Goal: Use online tool/utility: Utilize a website feature to perform a specific function

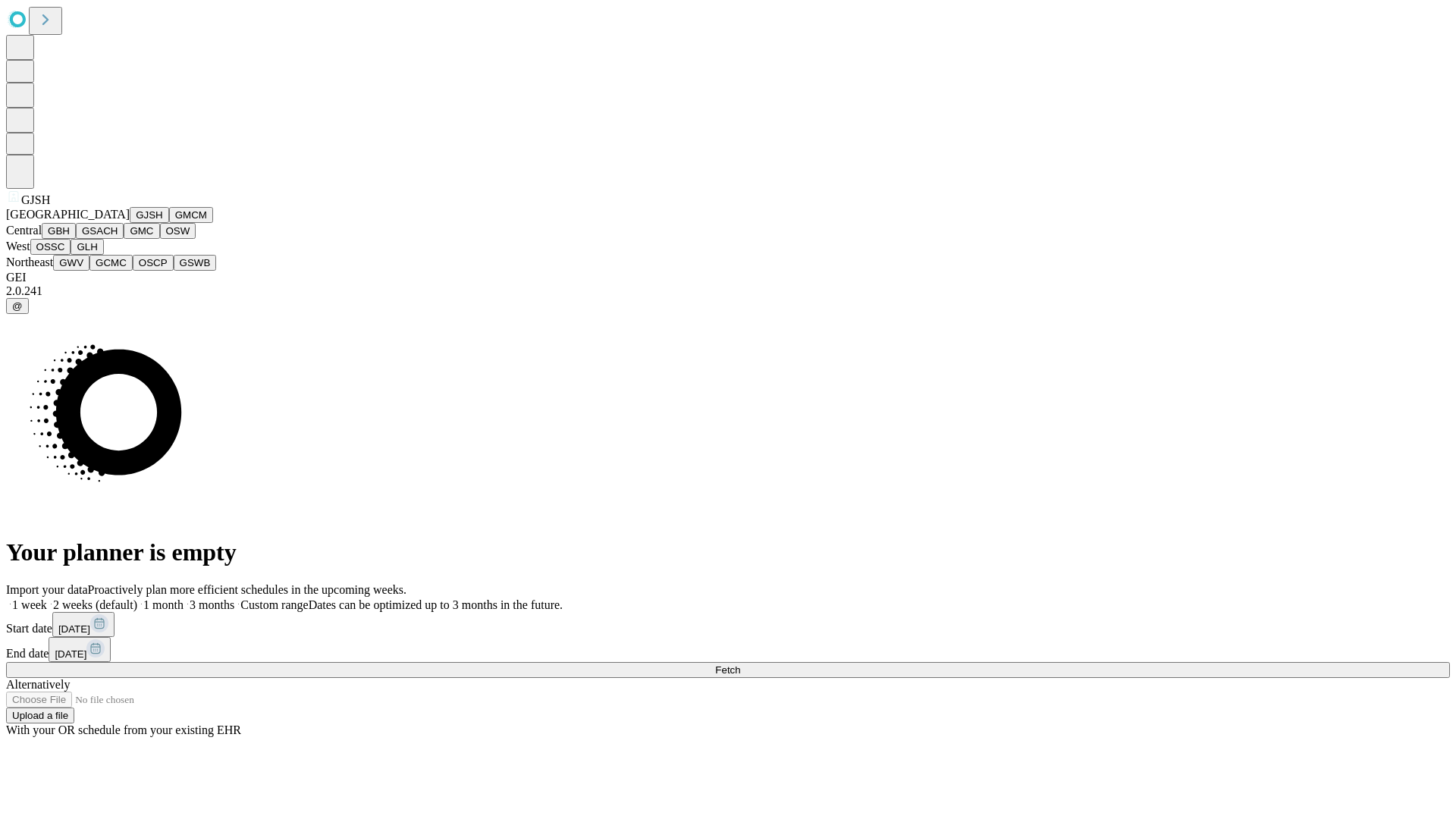
click at [129, 223] on button "GJSH" at bounding box center [149, 215] width 39 height 16
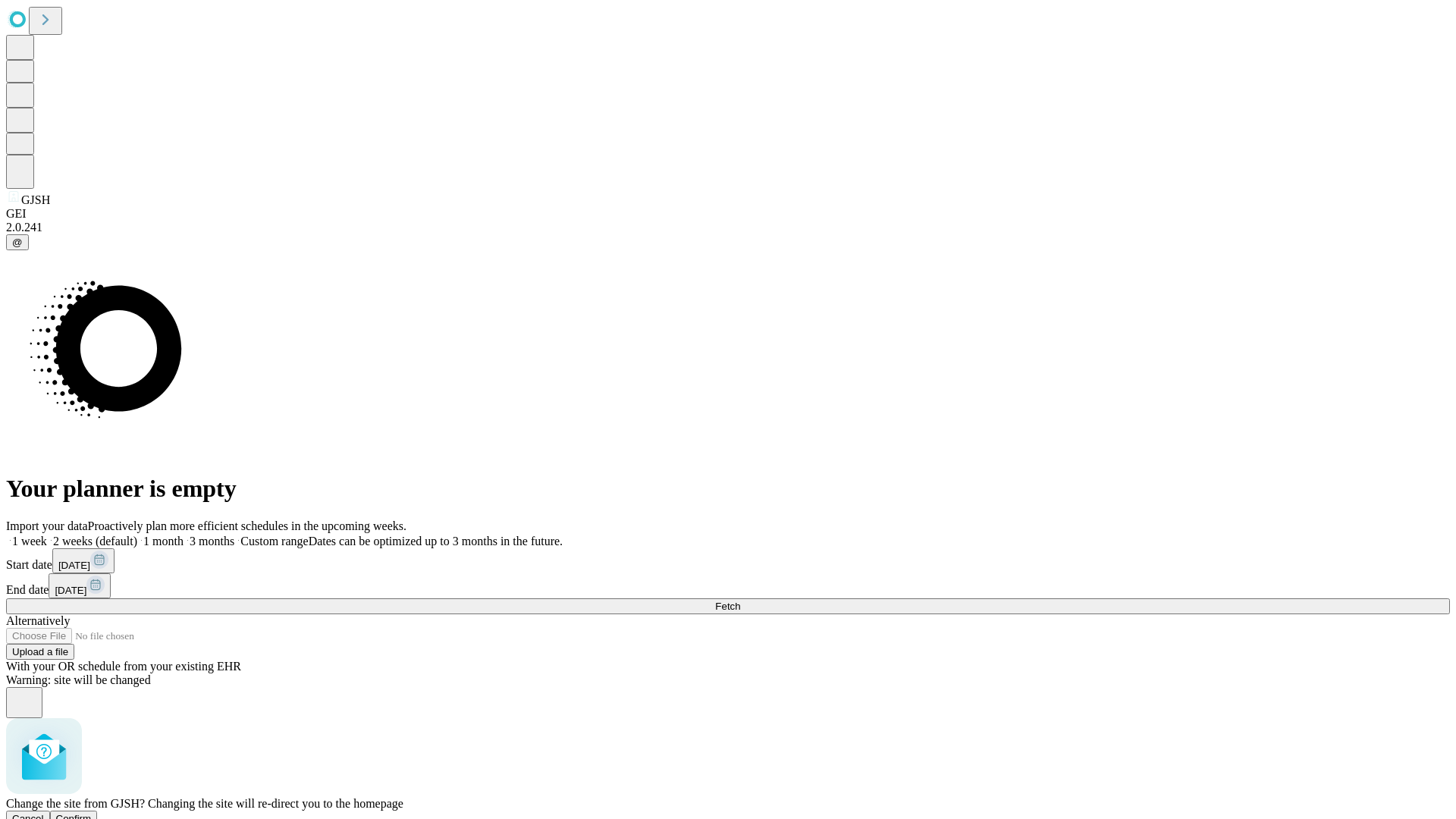
click at [92, 813] on span "Confirm" at bounding box center [73, 818] width 36 height 11
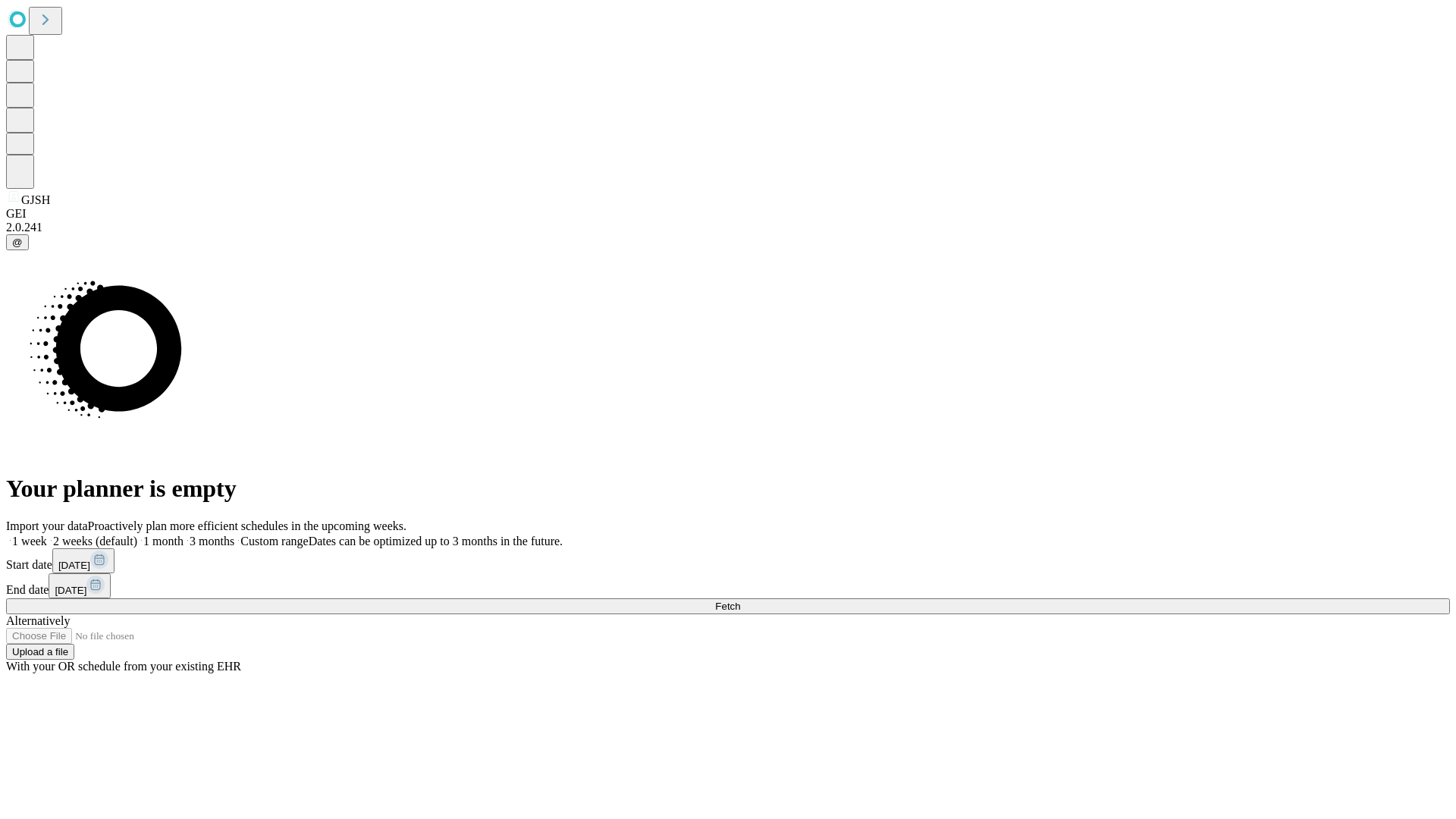
click at [183, 535] on label "1 month" at bounding box center [160, 541] width 47 height 13
click at [740, 601] on span "Fetch" at bounding box center [728, 607] width 25 height 11
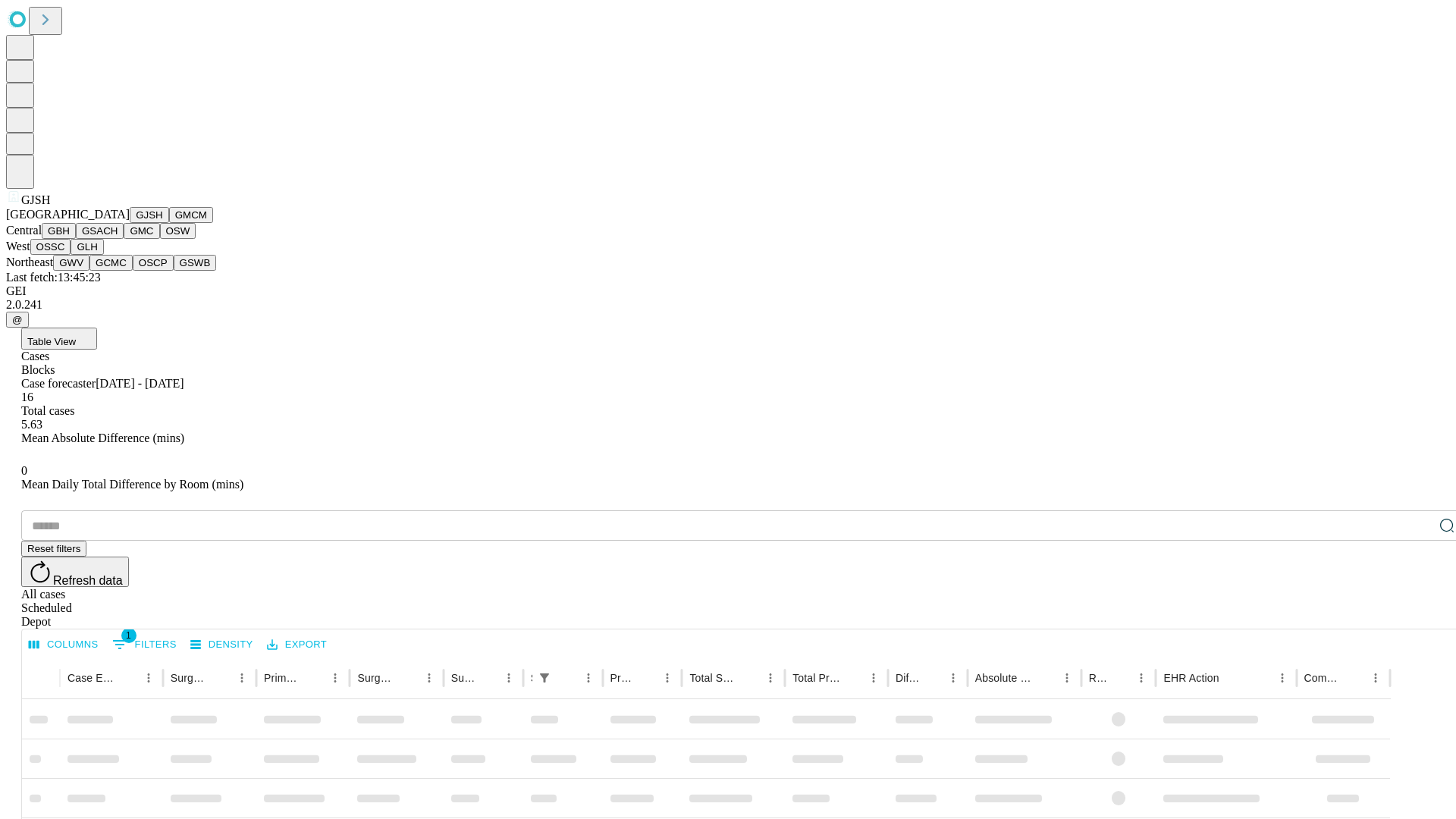
click at [169, 223] on button "GMCM" at bounding box center [191, 215] width 44 height 16
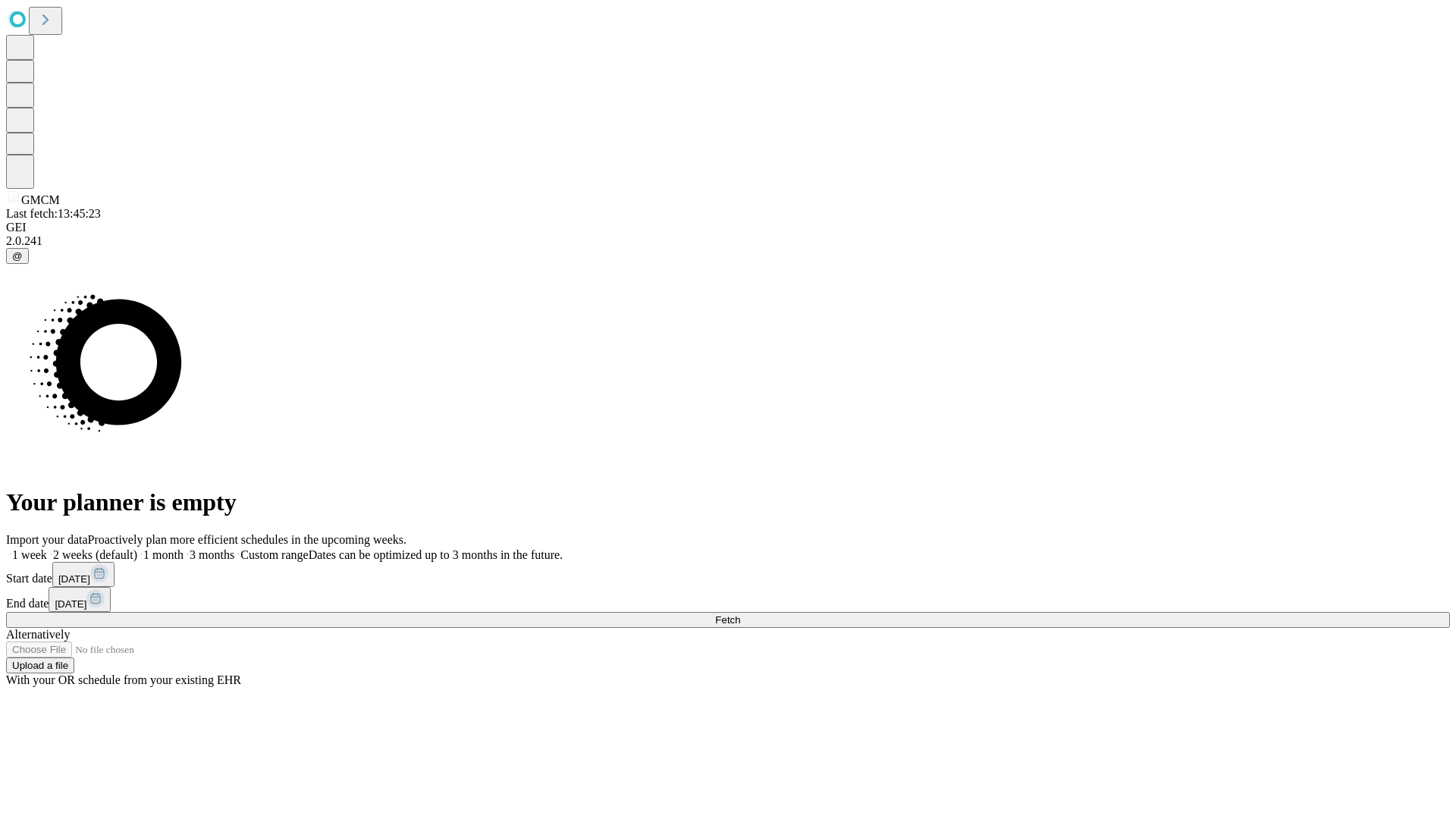
click at [183, 548] on label "1 month" at bounding box center [160, 554] width 47 height 13
click at [740, 614] on span "Fetch" at bounding box center [728, 620] width 25 height 11
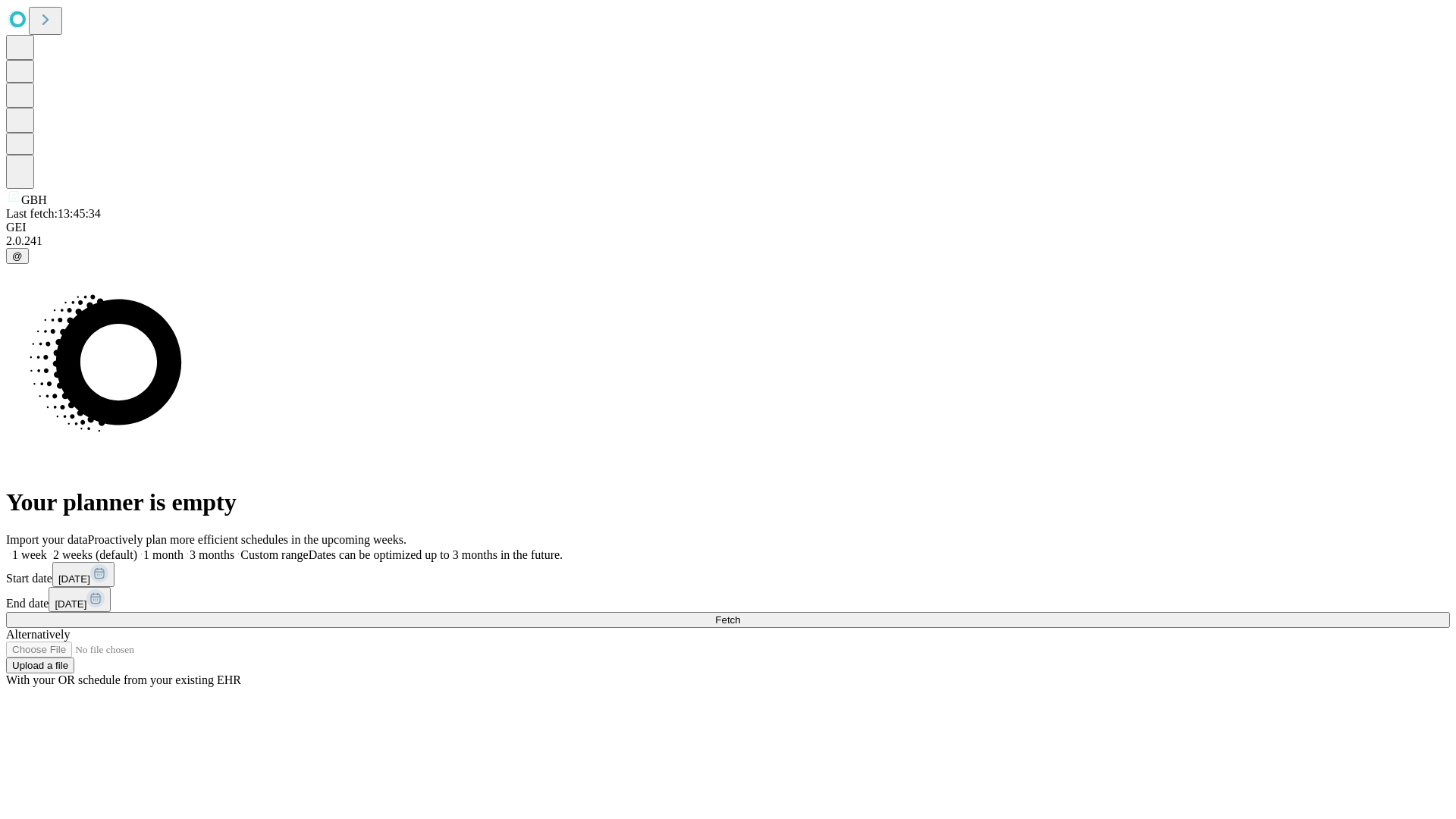
click at [183, 548] on label "1 month" at bounding box center [160, 554] width 47 height 13
click at [740, 614] on span "Fetch" at bounding box center [728, 620] width 25 height 11
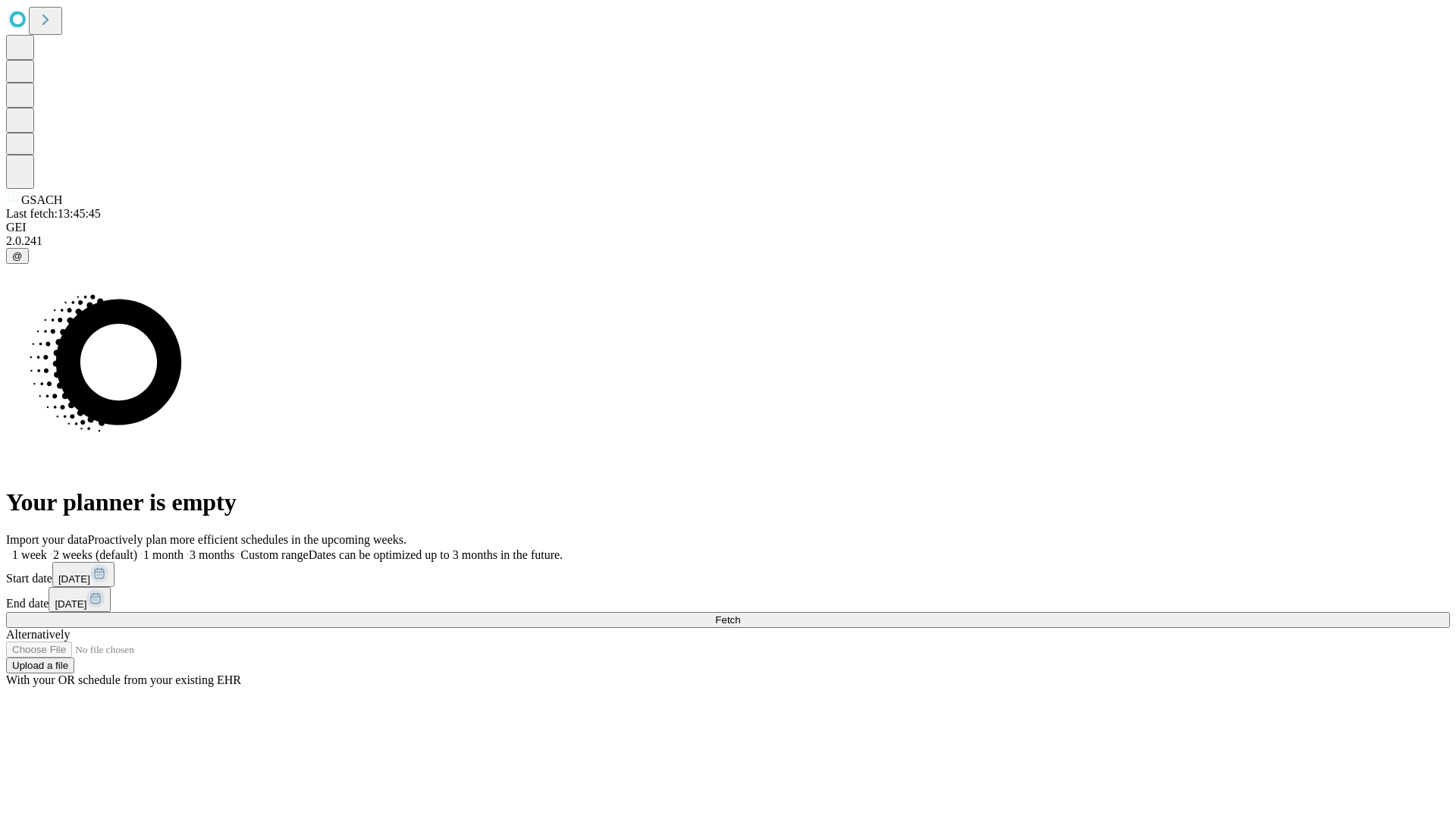
click at [183, 548] on label "1 month" at bounding box center [160, 554] width 47 height 13
click at [740, 614] on span "Fetch" at bounding box center [728, 620] width 25 height 11
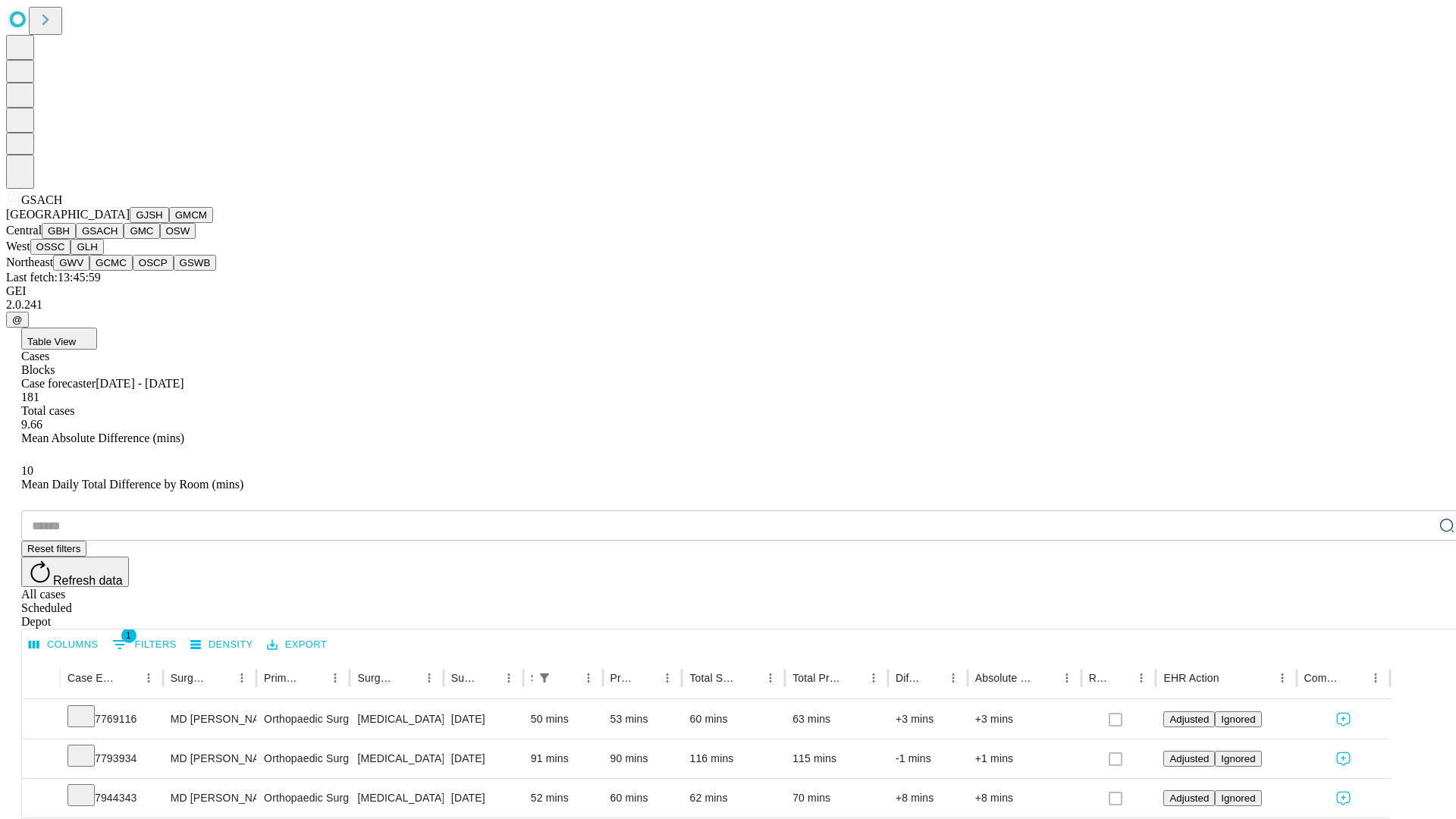
click at [124, 239] on button "GMC" at bounding box center [141, 231] width 36 height 16
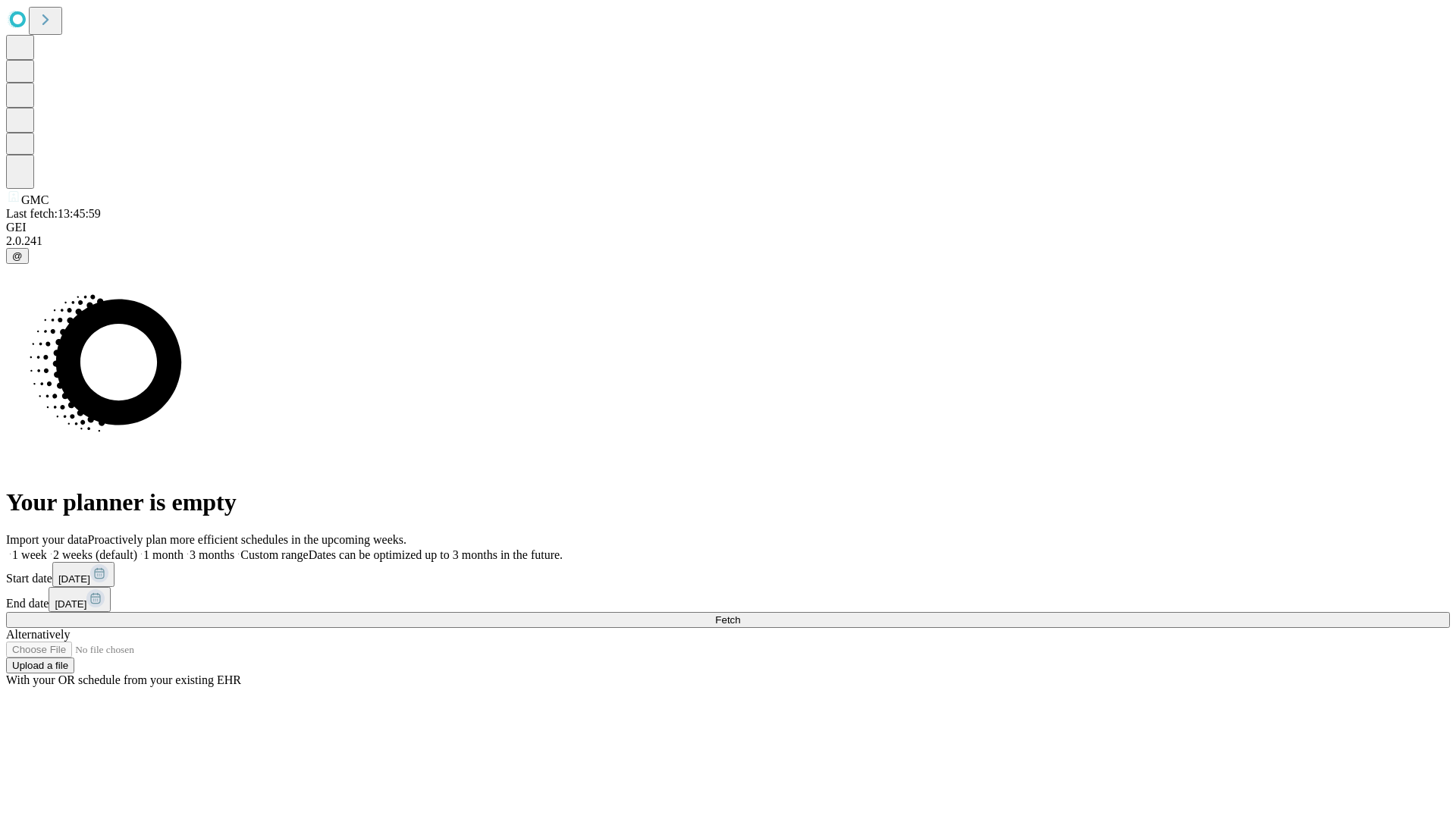
click at [183, 548] on label "1 month" at bounding box center [160, 554] width 47 height 13
click at [740, 614] on span "Fetch" at bounding box center [728, 620] width 25 height 11
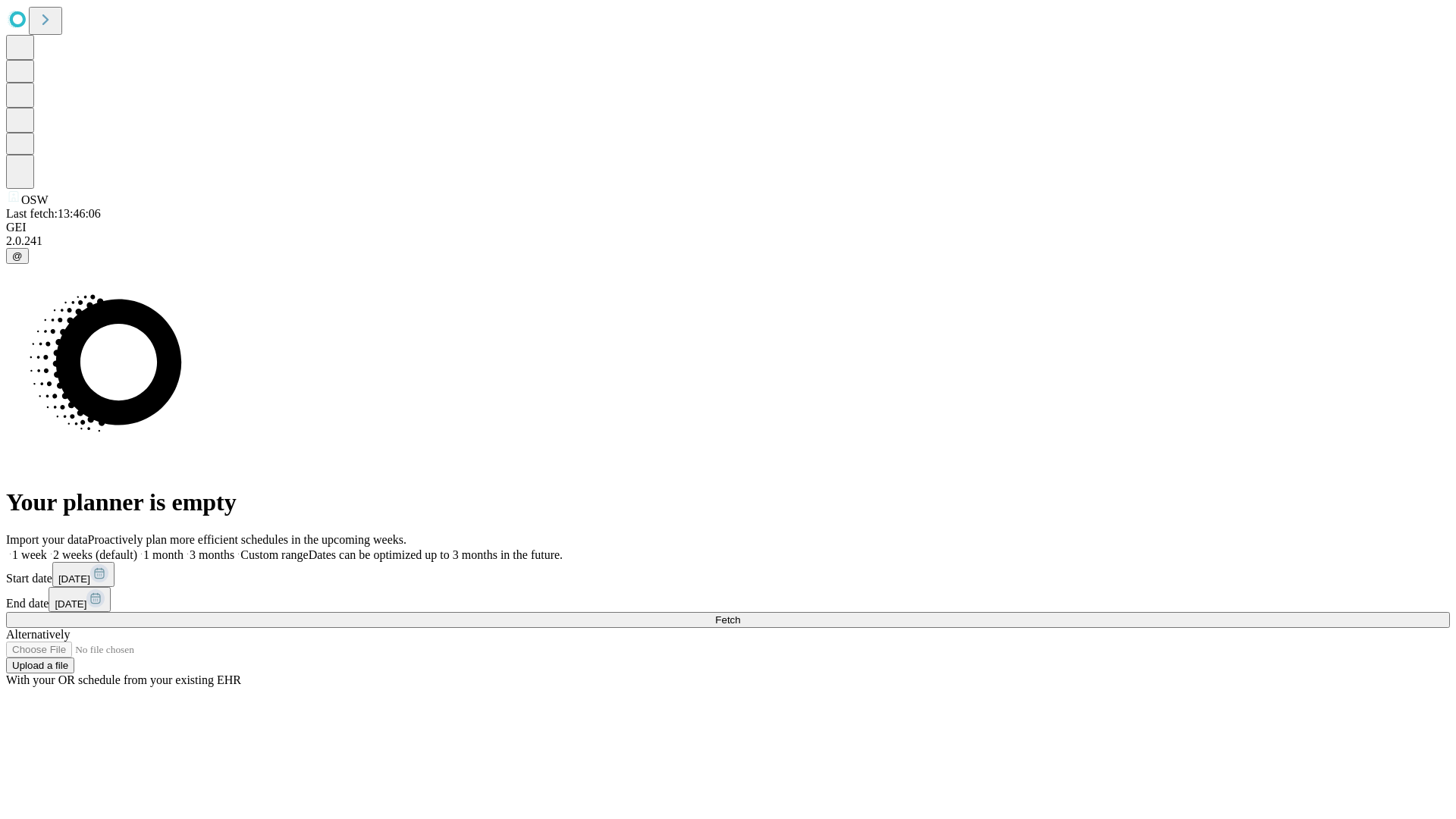
click at [740, 614] on span "Fetch" at bounding box center [728, 620] width 25 height 11
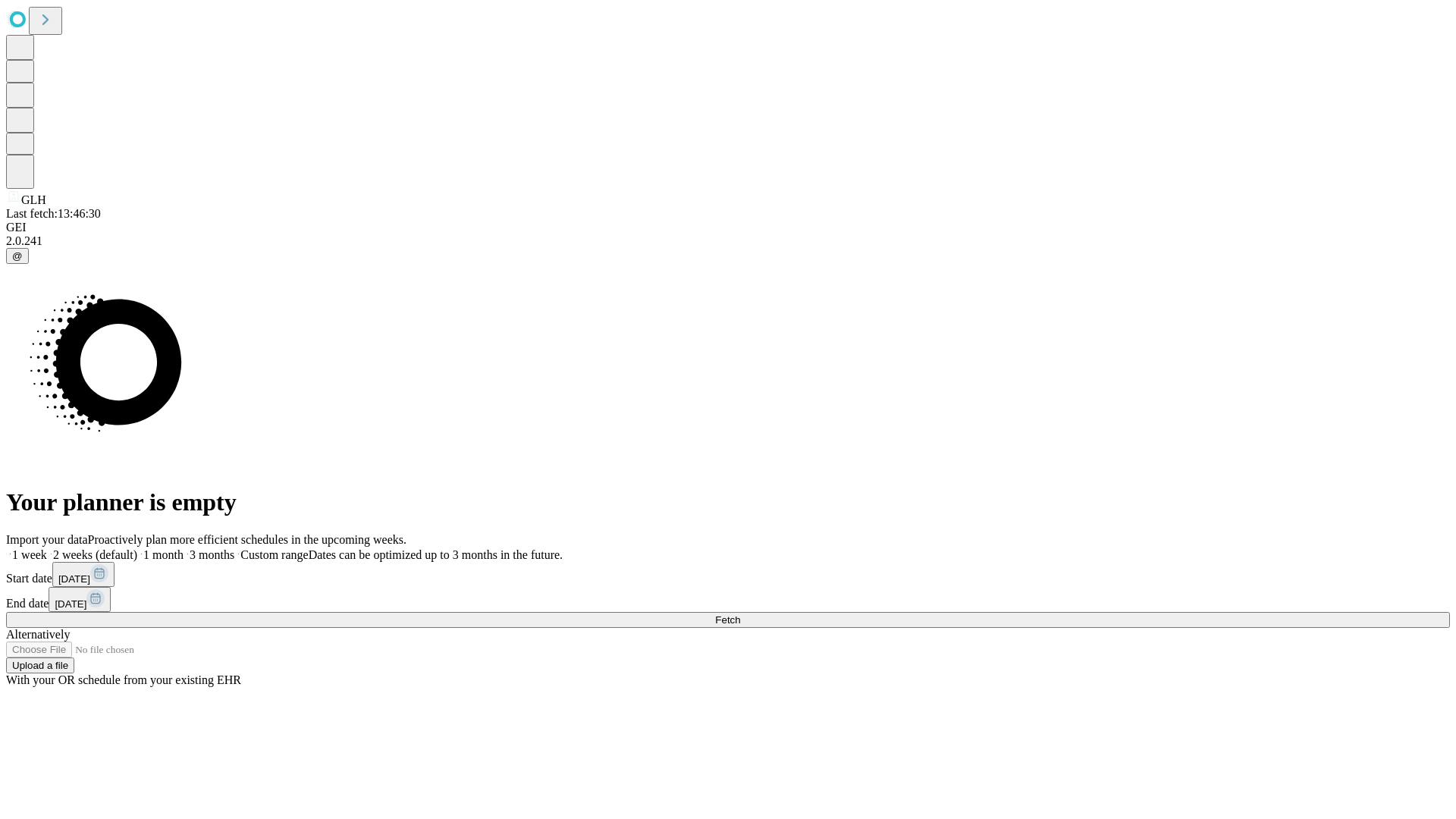
click at [183, 548] on label "1 month" at bounding box center [160, 554] width 47 height 13
click at [740, 614] on span "Fetch" at bounding box center [728, 620] width 25 height 11
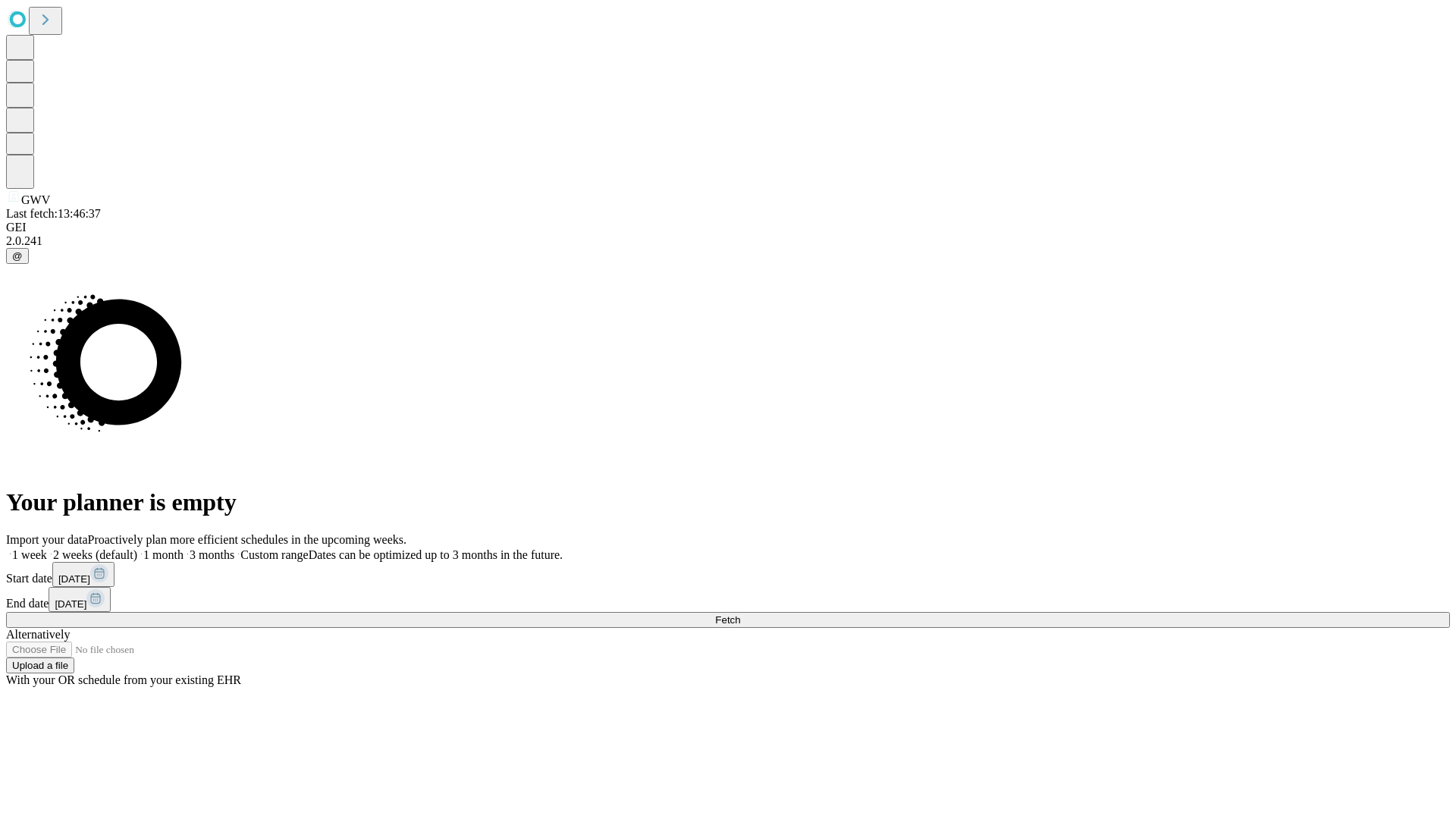
click at [740, 614] on span "Fetch" at bounding box center [728, 620] width 25 height 11
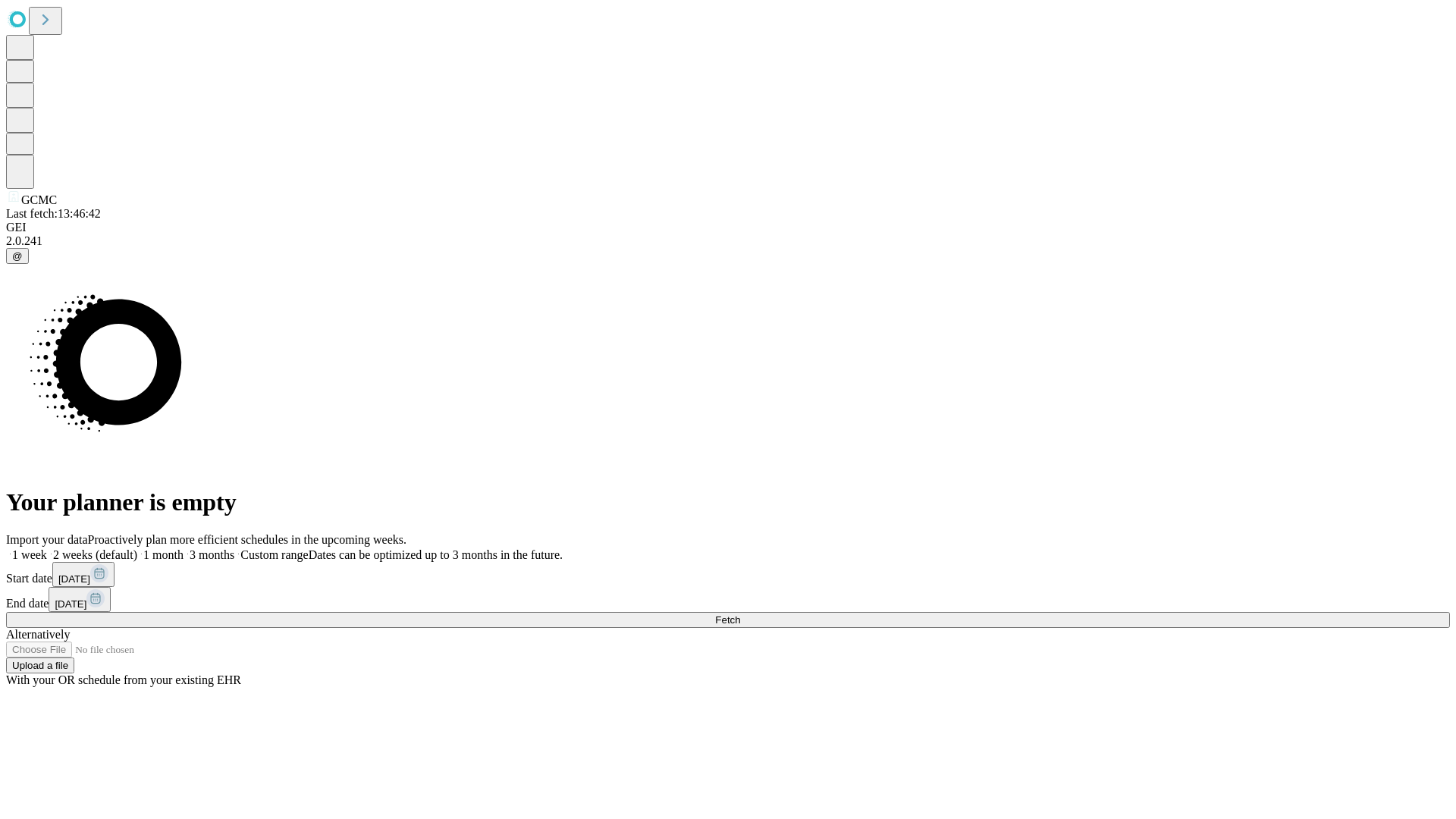
click at [183, 548] on label "1 month" at bounding box center [160, 554] width 47 height 13
click at [740, 614] on span "Fetch" at bounding box center [728, 620] width 25 height 11
